Goal: Information Seeking & Learning: Learn about a topic

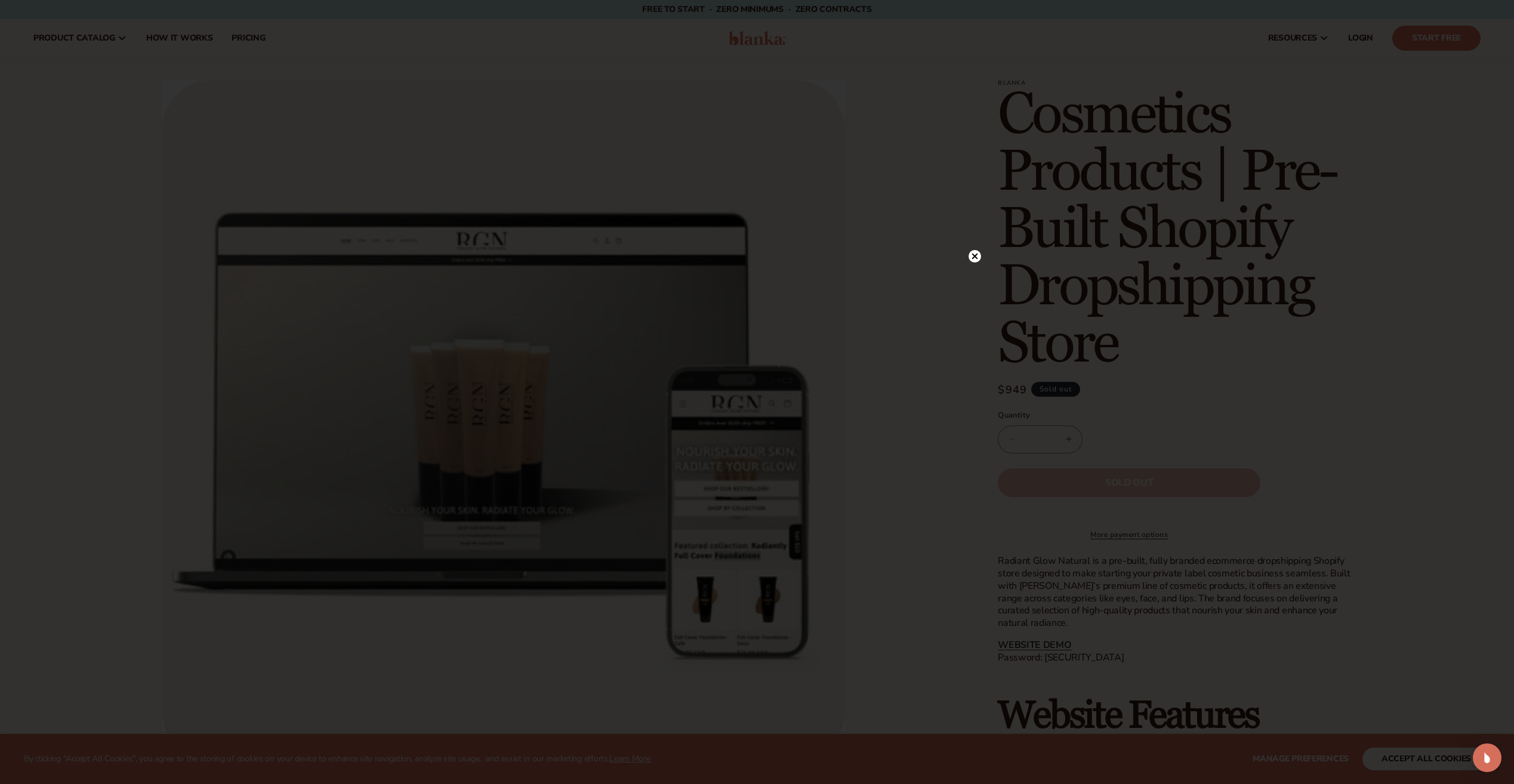
click at [977, 254] on icon at bounding box center [974, 256] width 6 height 6
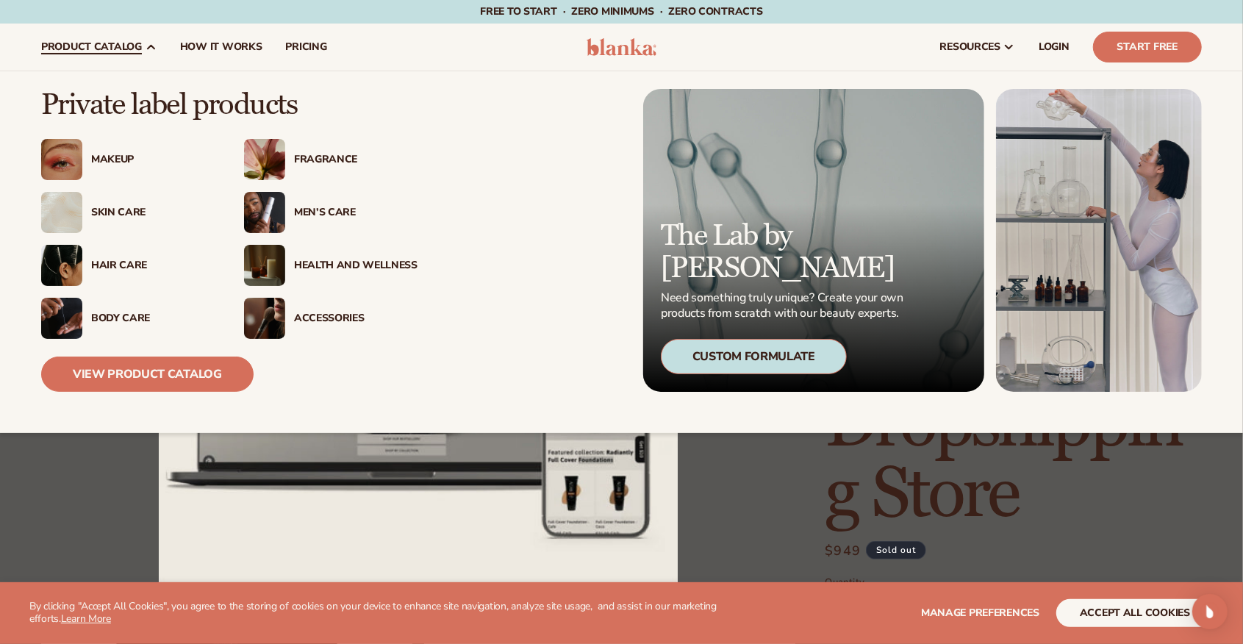
click at [69, 212] on img at bounding box center [61, 212] width 41 height 41
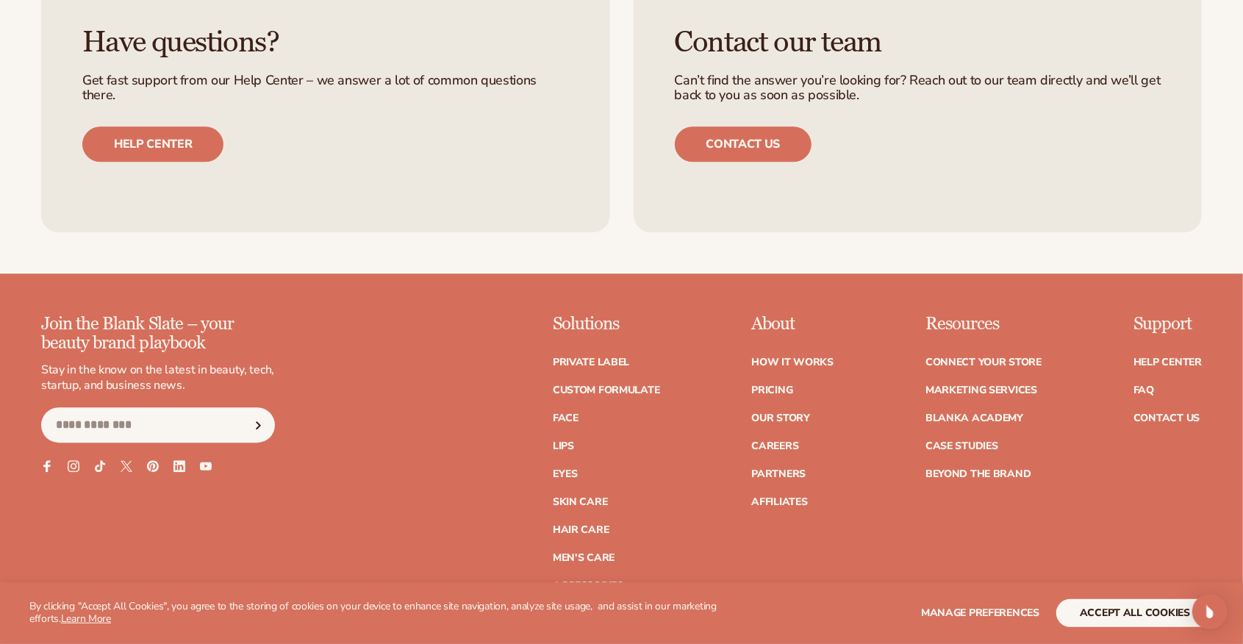
scroll to position [2547, 0]
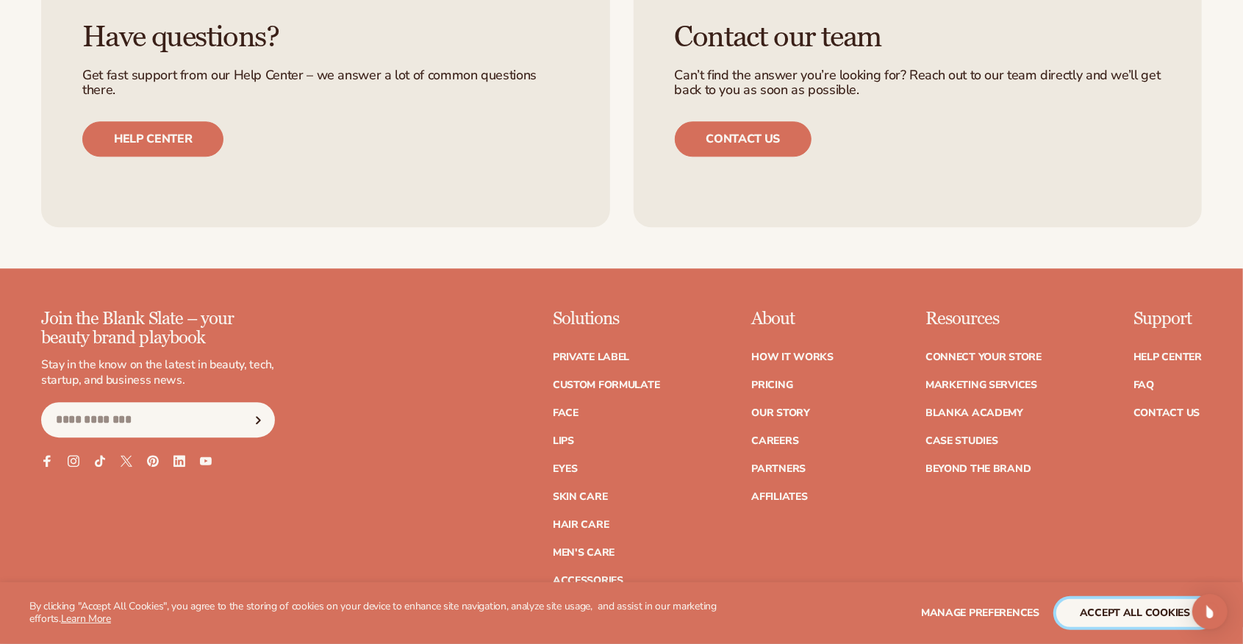
click at [1102, 622] on button "accept all cookies" at bounding box center [1134, 613] width 157 height 28
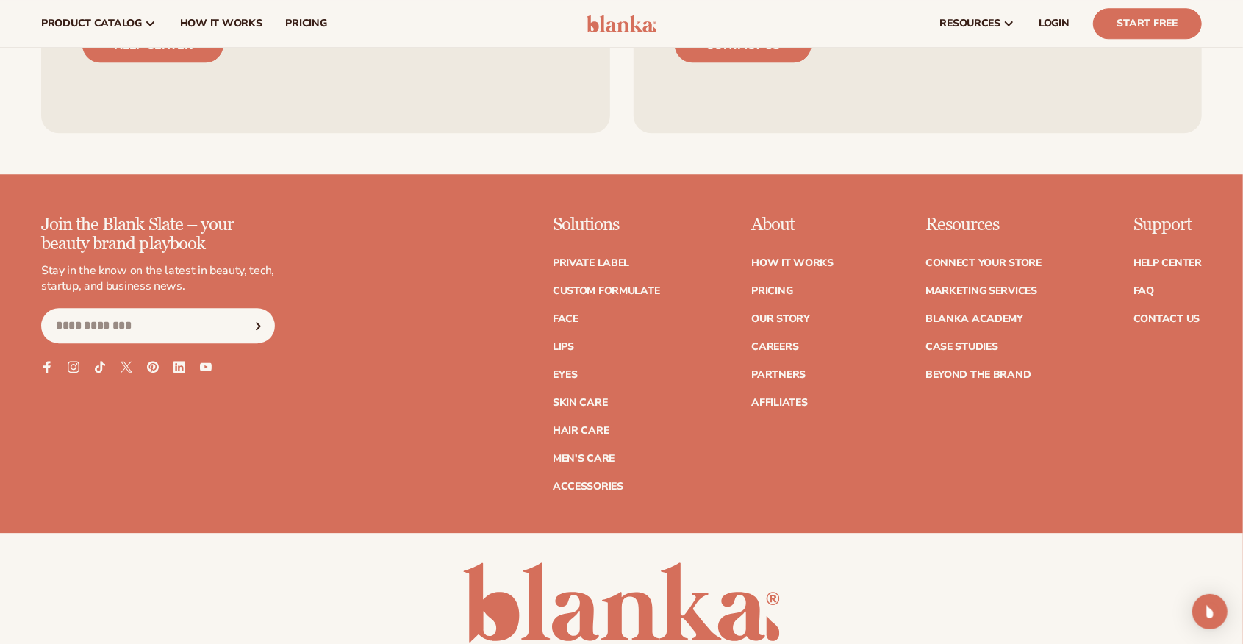
scroll to position [2597, 0]
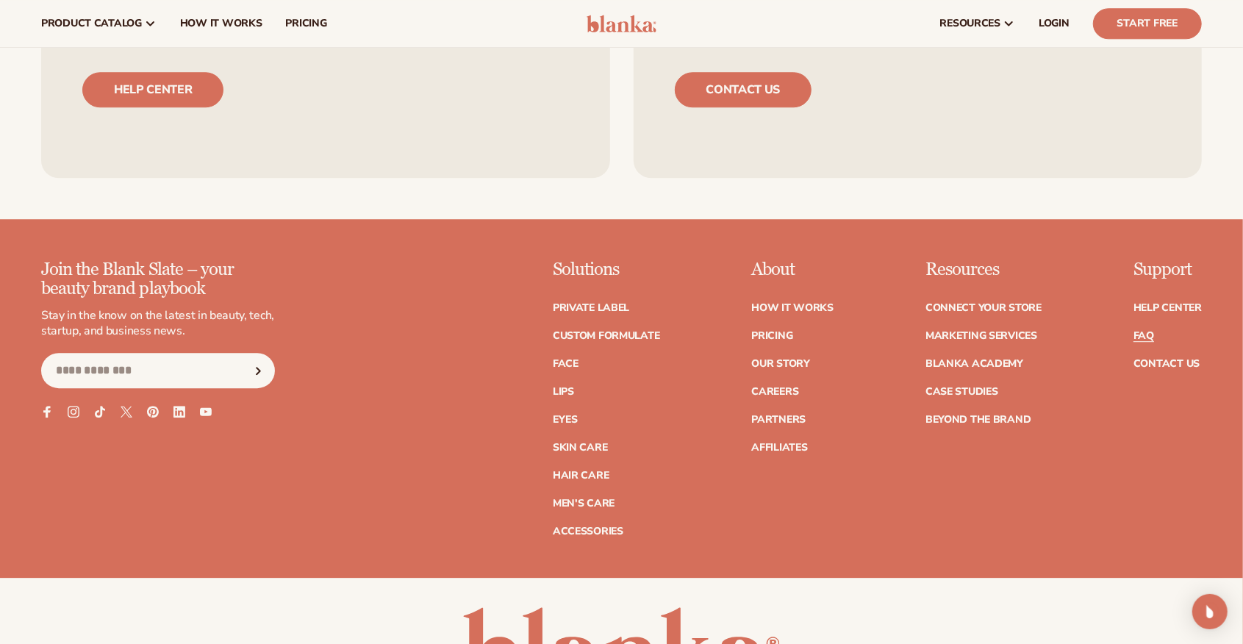
click at [1133, 335] on link "FAQ" at bounding box center [1143, 336] width 21 height 10
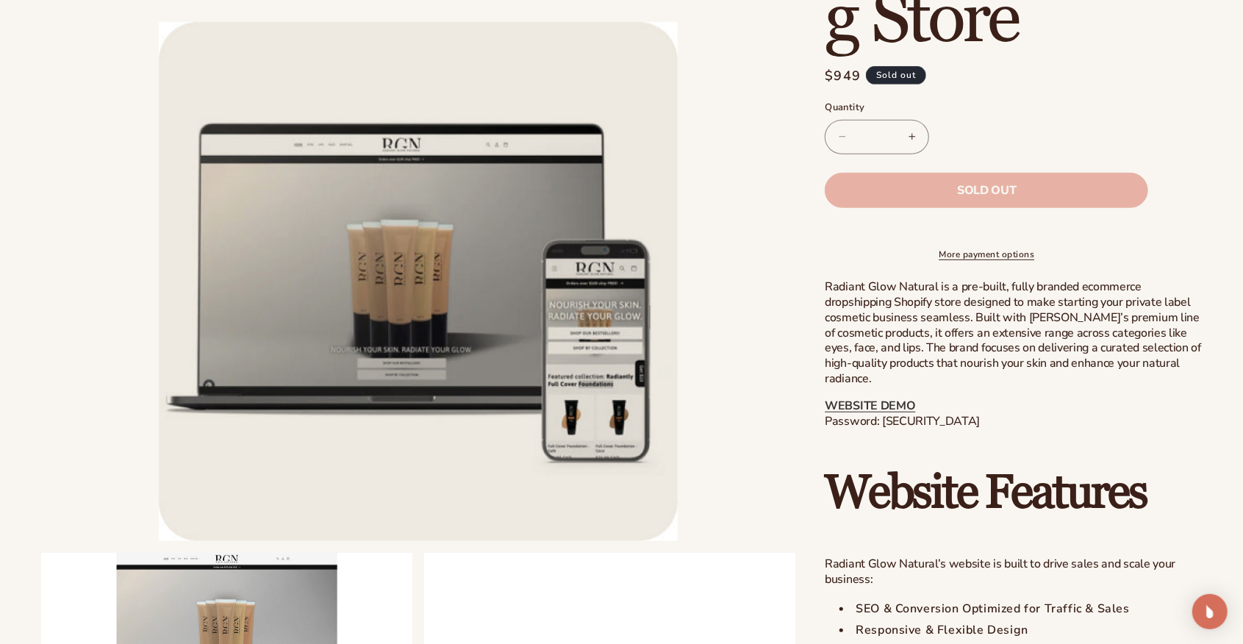
scroll to position [489, 0]
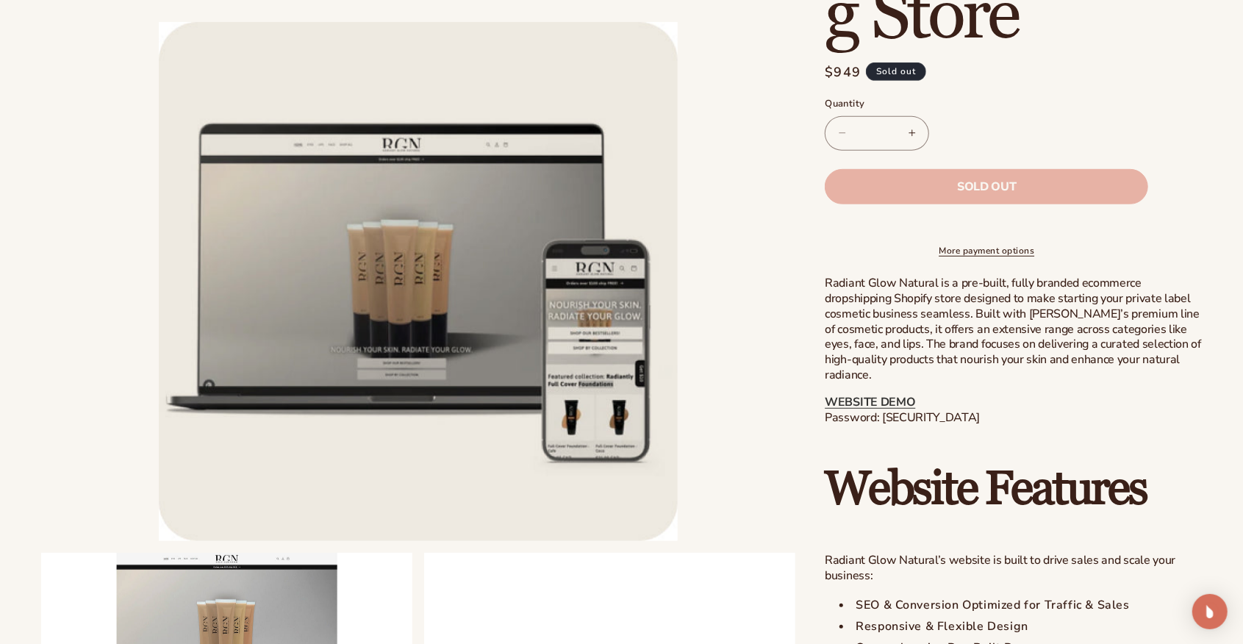
click at [1056, 257] on link "More payment options" at bounding box center [986, 250] width 323 height 13
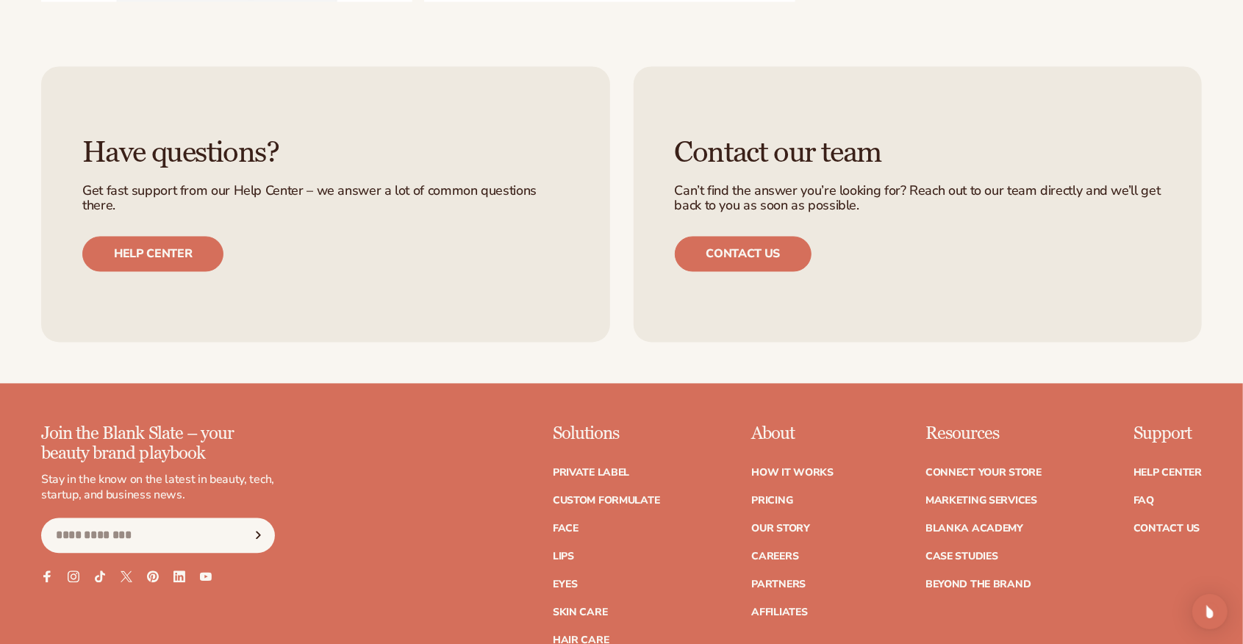
scroll to position [1812, 0]
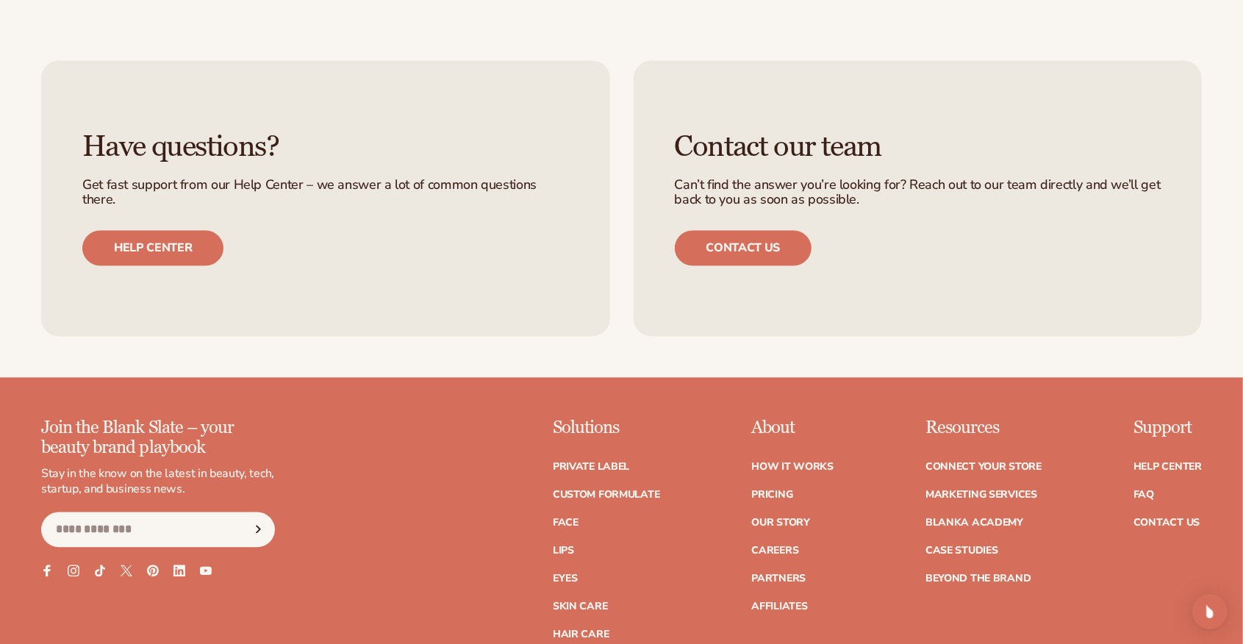
click at [1144, 490] on link "FAQ" at bounding box center [1143, 495] width 21 height 10
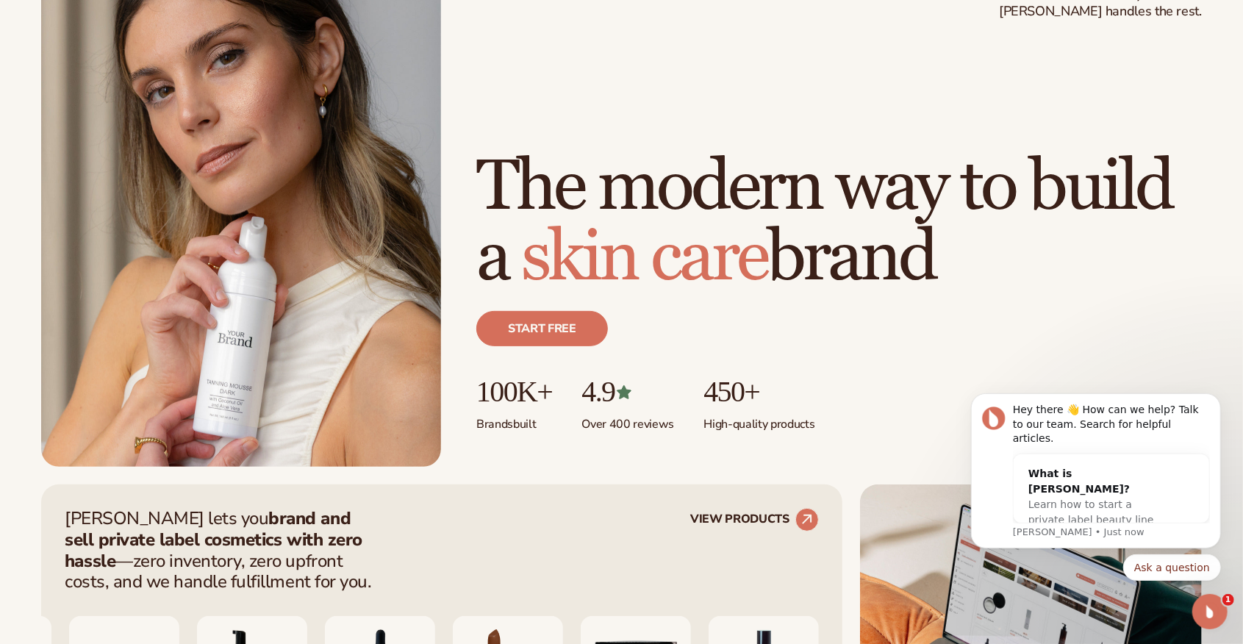
scroll to position [147, 0]
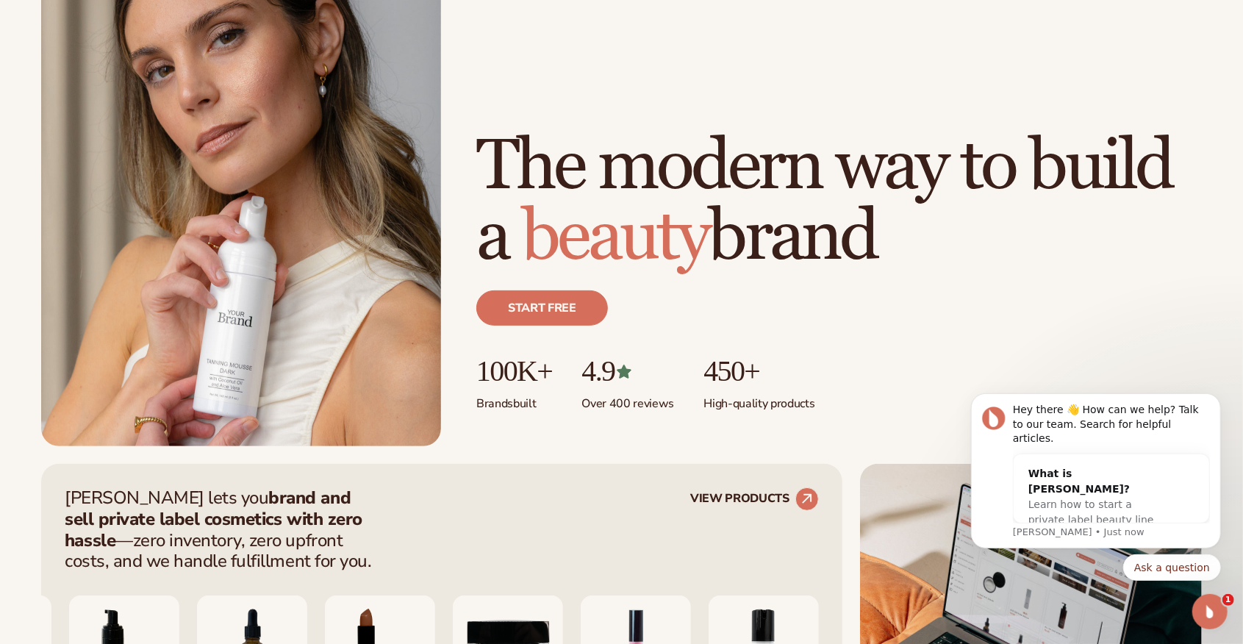
drag, startPoint x: 1197, startPoint y: 394, endPoint x: 1189, endPoint y: 393, distance: 7.4
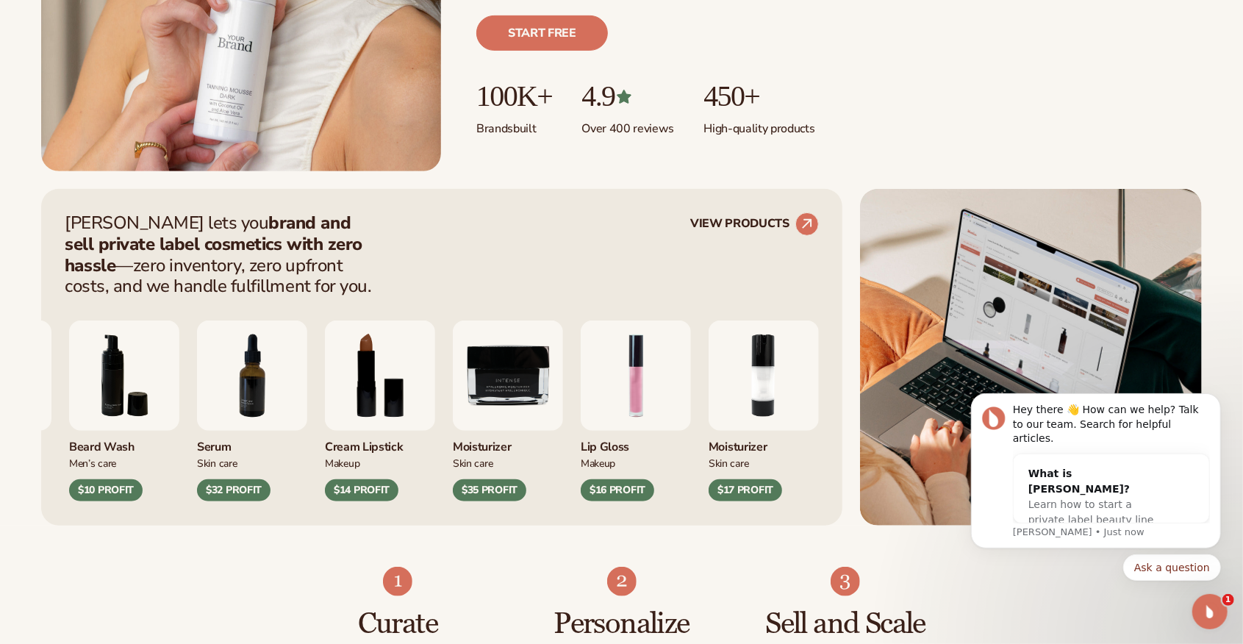
scroll to position [489, 0]
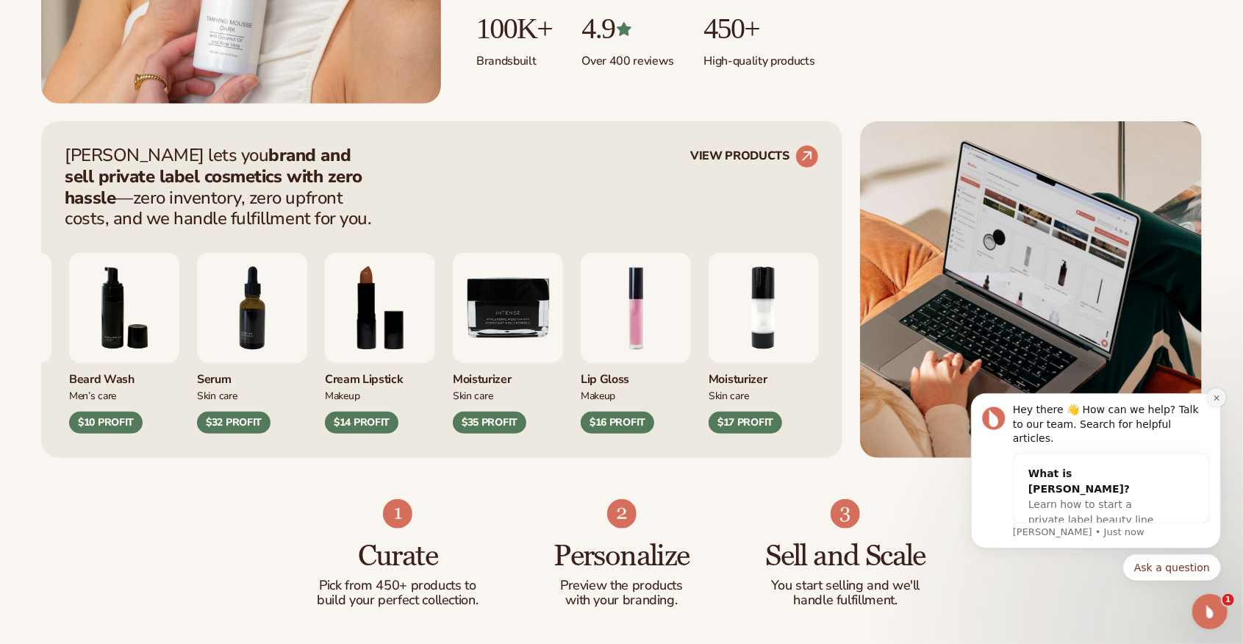
click at [1216, 399] on icon "Dismiss notification" at bounding box center [1215, 396] width 5 height 5
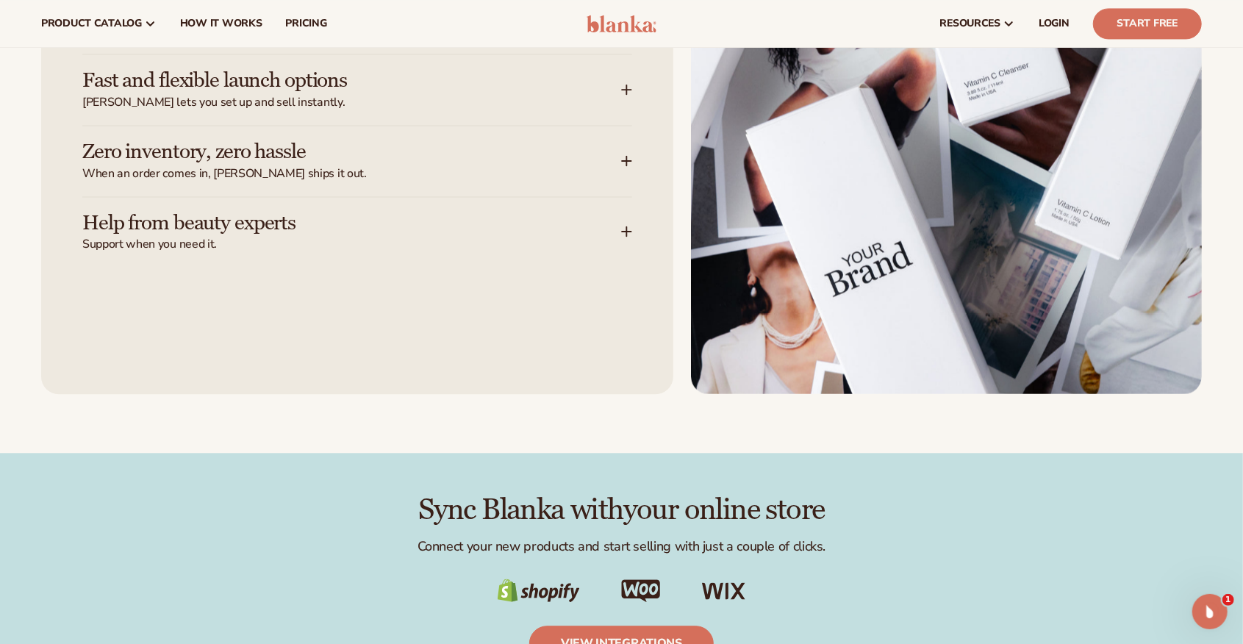
scroll to position [2009, 0]
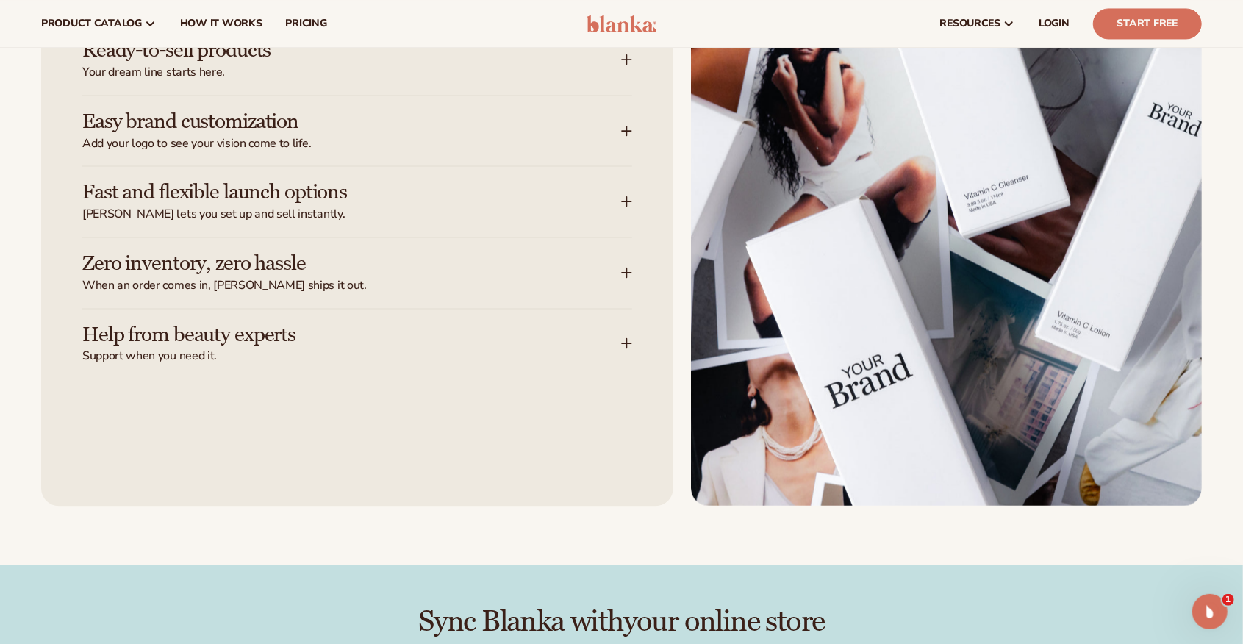
click at [248, 267] on h3 "Zero inventory, zero hassle" at bounding box center [329, 263] width 495 height 23
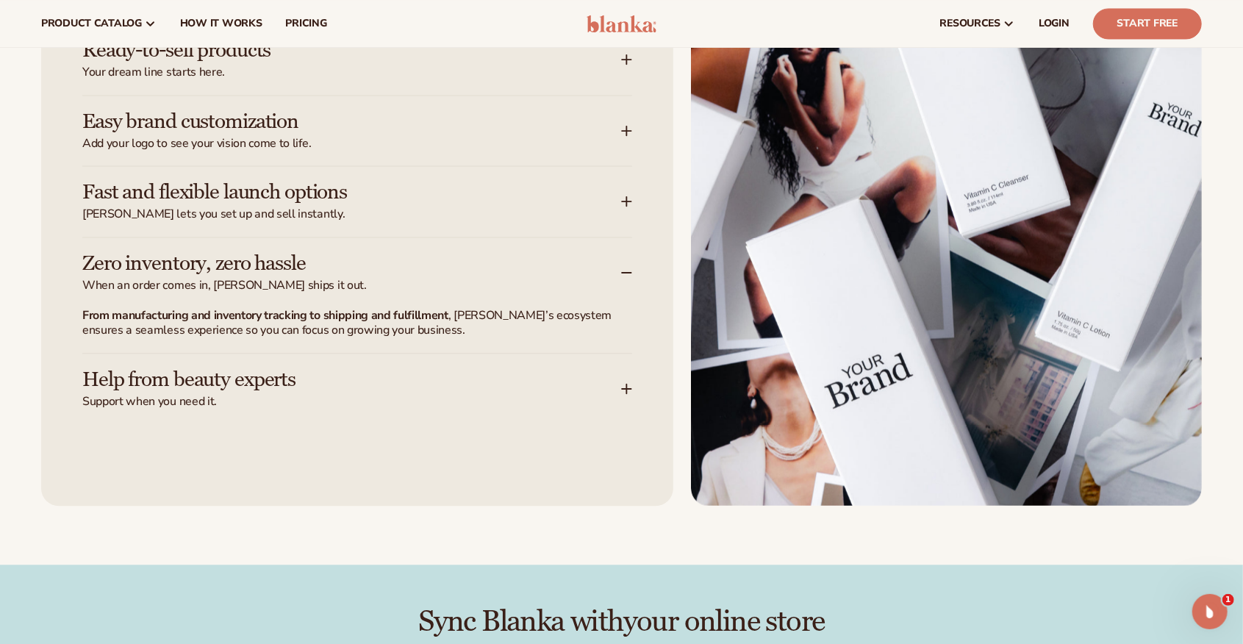
scroll to position [1959, 0]
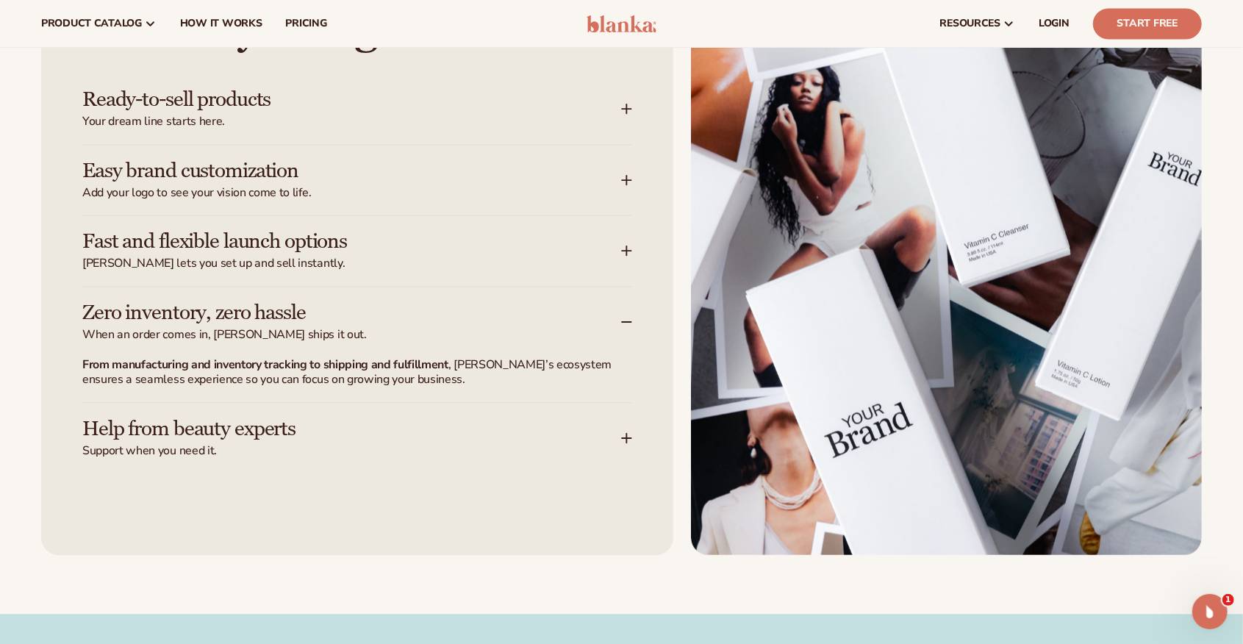
click at [295, 259] on span "Blanka lets you set up and sell instantly." at bounding box center [351, 263] width 539 height 15
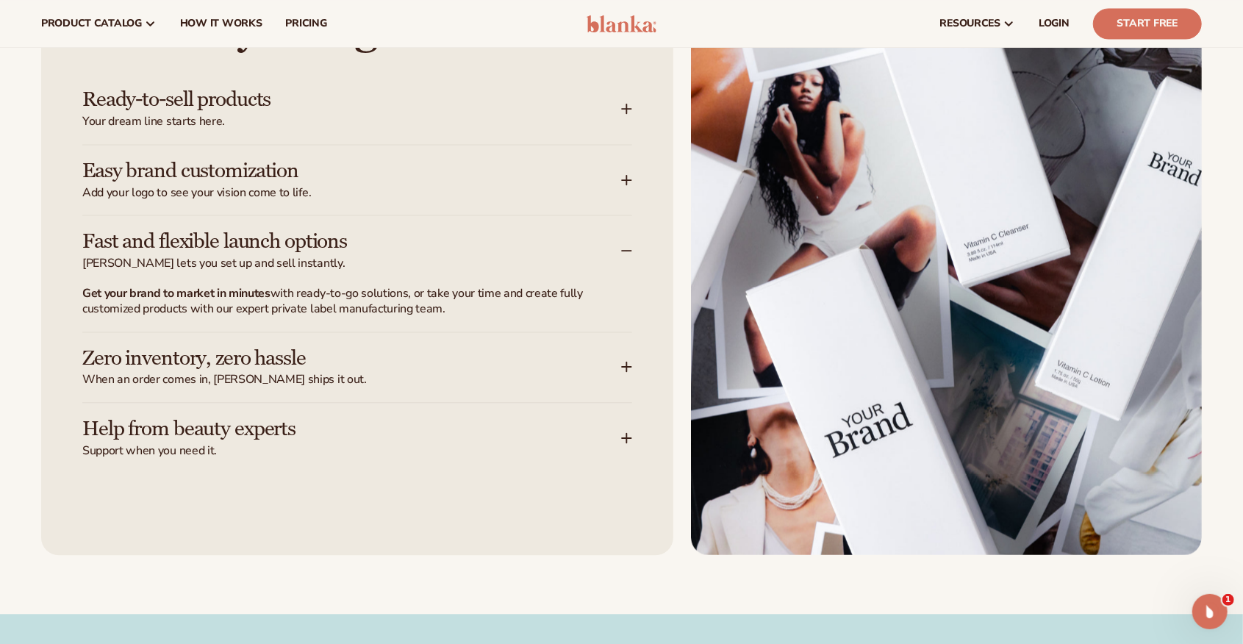
click at [219, 176] on h3 "Easy brand customization" at bounding box center [329, 170] width 495 height 23
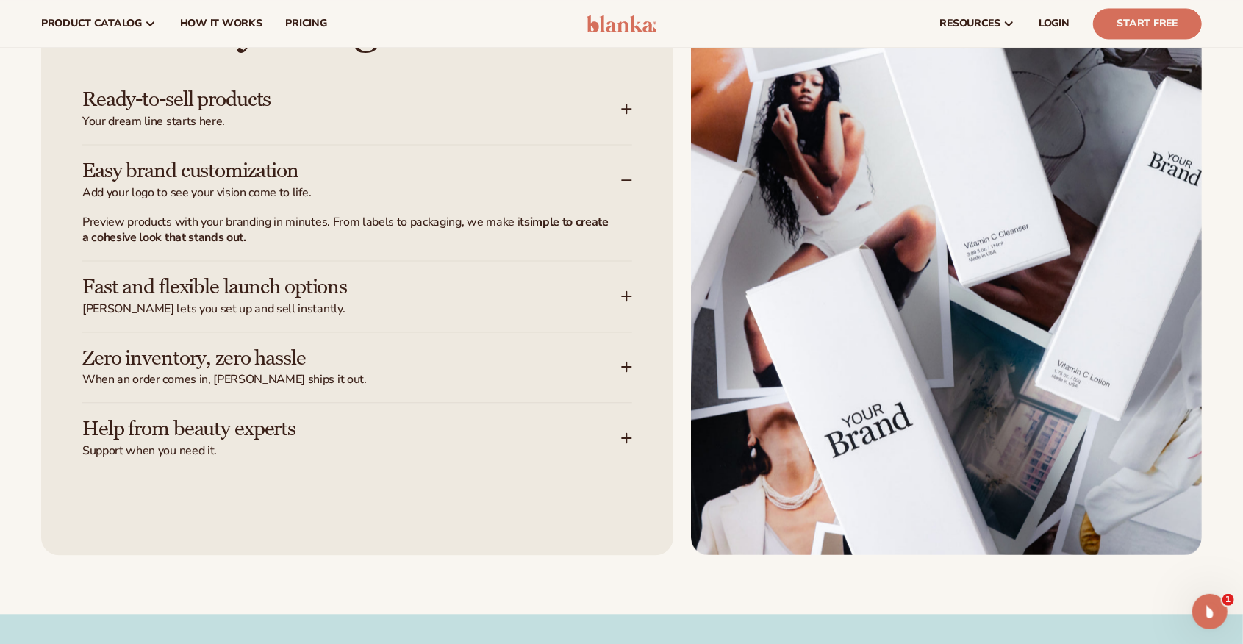
click at [241, 96] on h3 "Ready-to-sell products" at bounding box center [329, 99] width 495 height 23
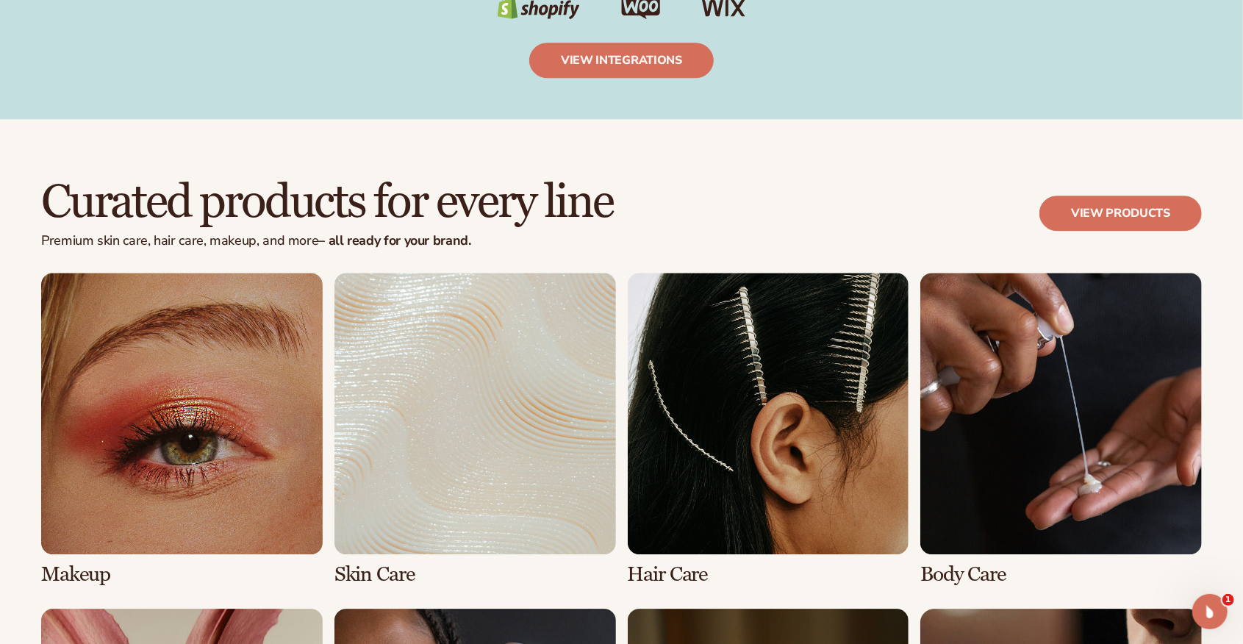
scroll to position [2793, 0]
